Goal: Information Seeking & Learning: Learn about a topic

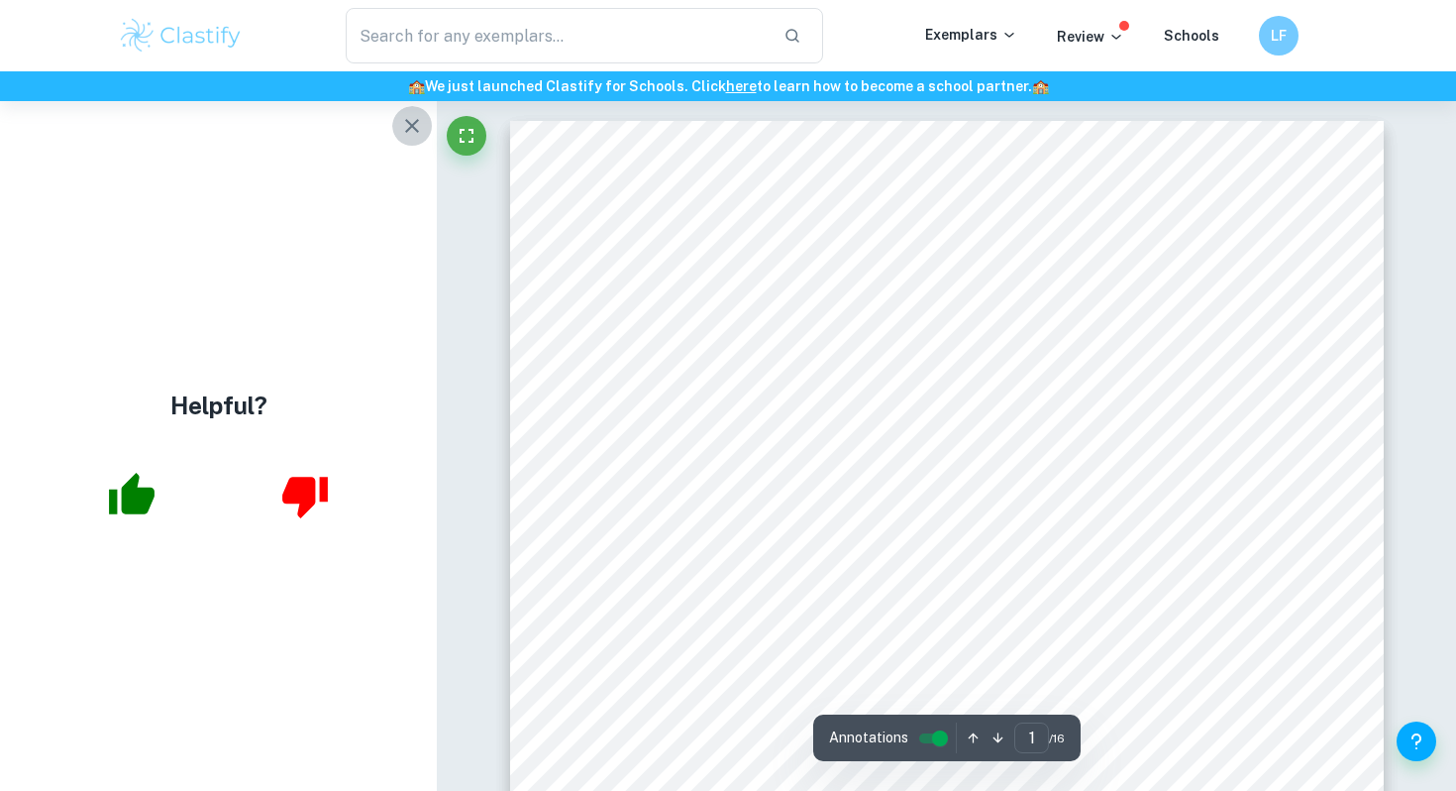
click at [405, 119] on icon "button" at bounding box center [412, 126] width 14 height 14
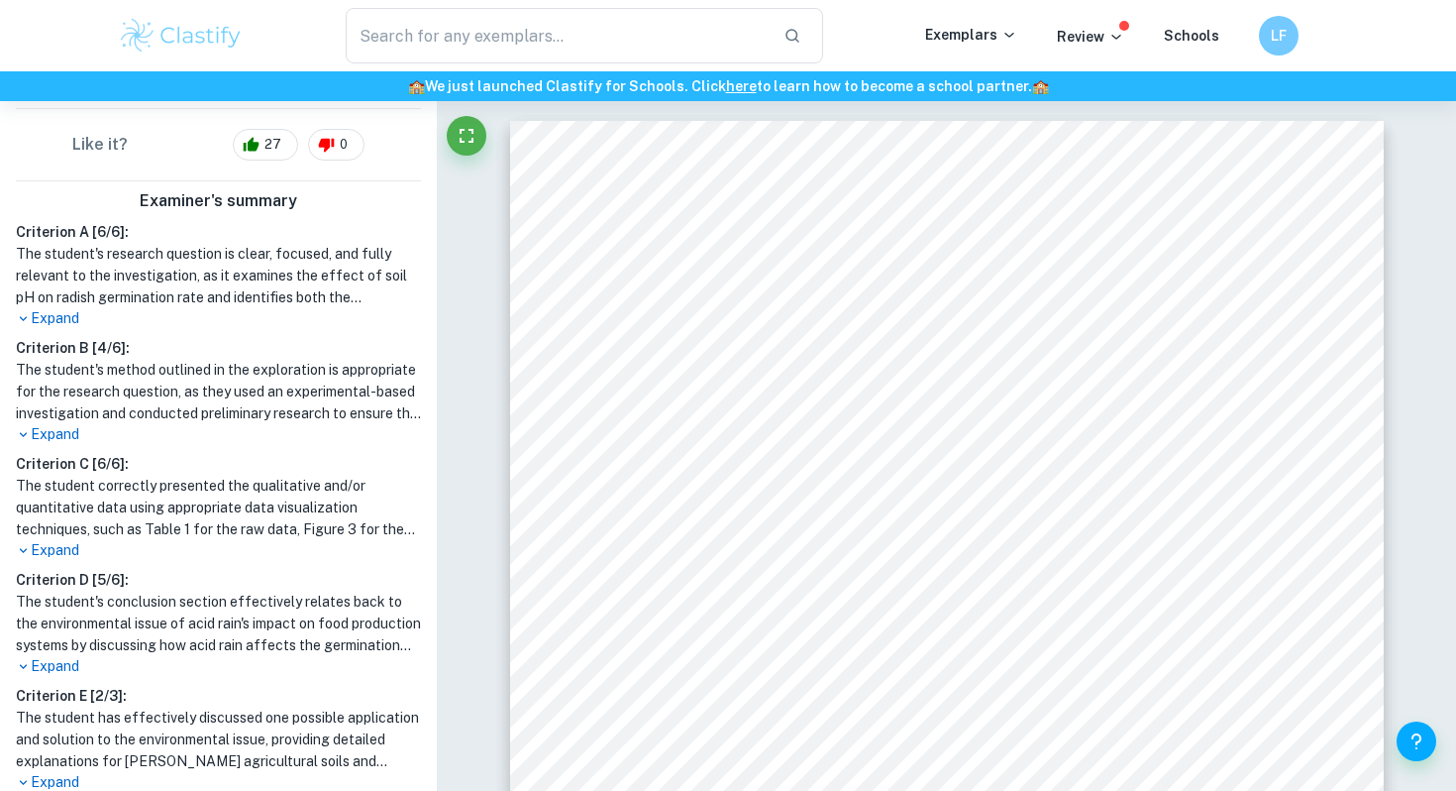
scroll to position [450, 0]
